Goal: Task Accomplishment & Management: Complete application form

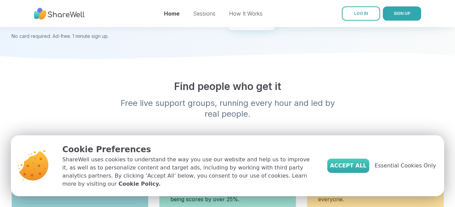
click at [366, 170] on span "Accept All" at bounding box center [348, 166] width 37 height 8
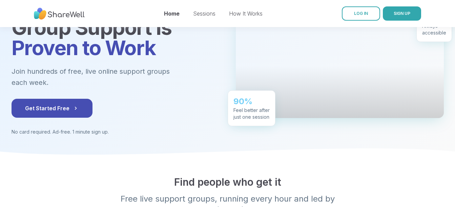
scroll to position [34, 0]
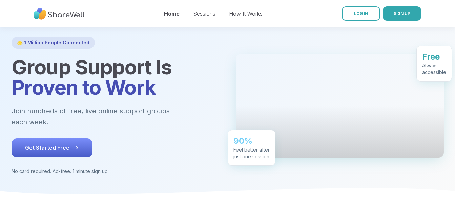
click at [73, 145] on icon at bounding box center [76, 148] width 7 height 7
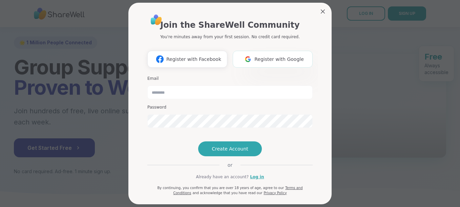
click at [256, 57] on span "Register with Google" at bounding box center [278, 59] width 49 height 7
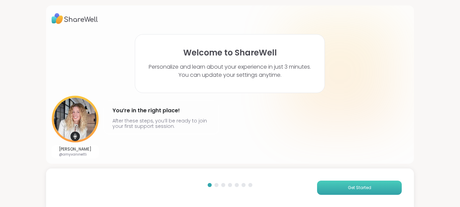
click at [350, 187] on span "Get Started" at bounding box center [359, 188] width 23 height 6
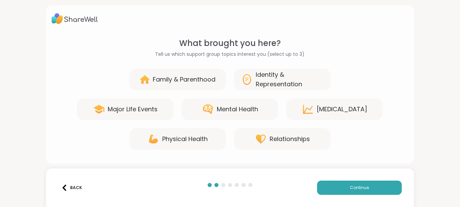
click at [231, 110] on div "Mental Health" at bounding box center [237, 109] width 41 height 9
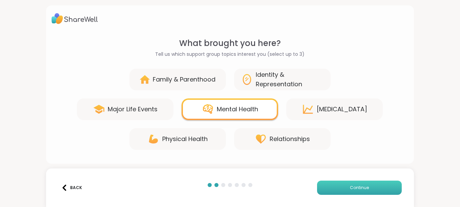
click at [351, 186] on span "Continue" at bounding box center [359, 188] width 19 height 6
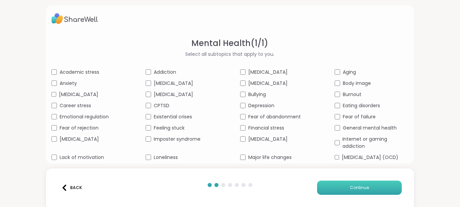
click at [341, 186] on button "Continue" at bounding box center [359, 188] width 85 height 14
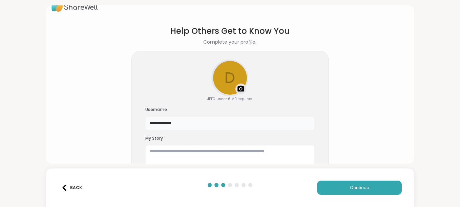
scroll to position [24, 0]
